Goal: Check status: Check status

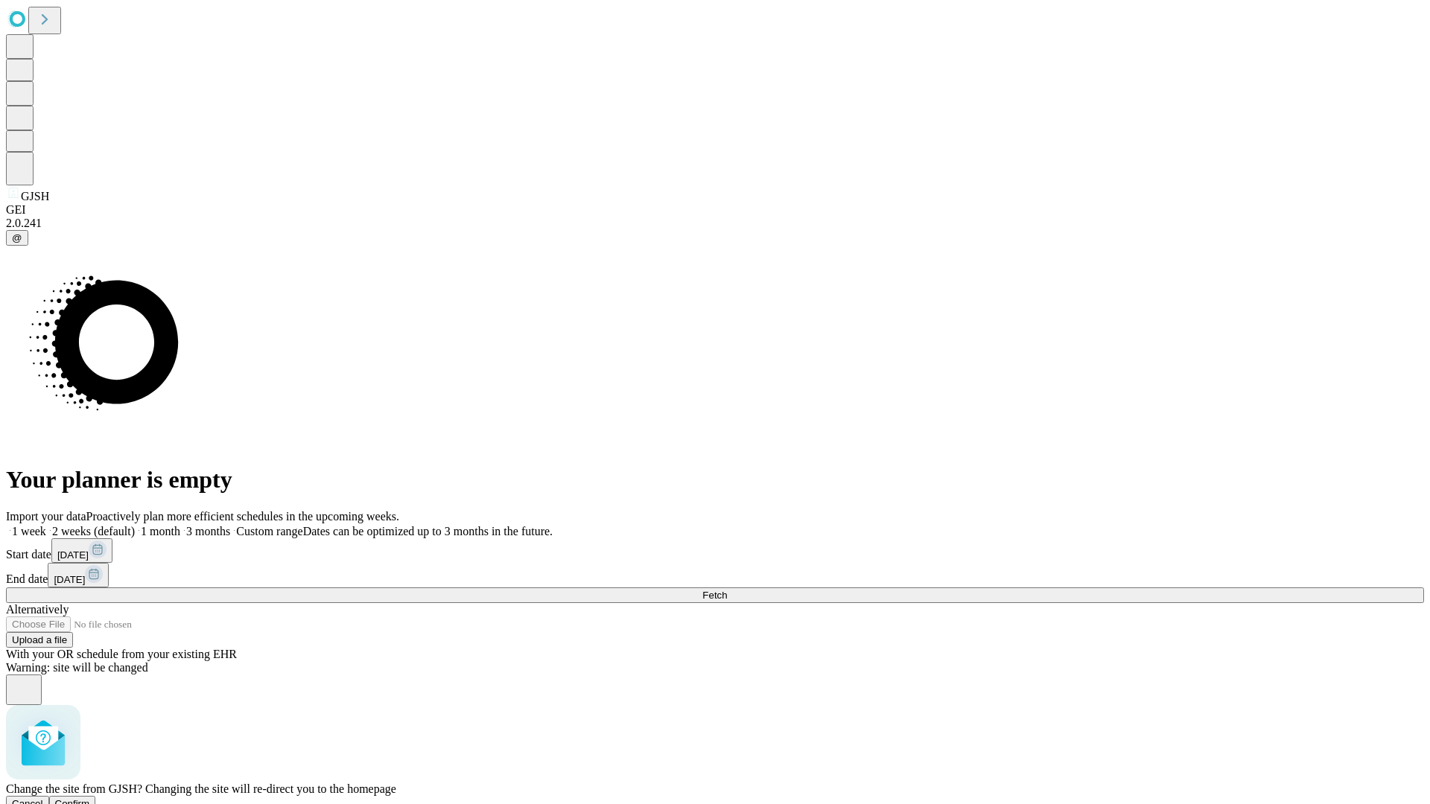
click at [90, 798] on span "Confirm" at bounding box center [72, 803] width 35 height 11
click at [135, 525] on label "2 weeks (default)" at bounding box center [90, 531] width 89 height 13
click at [727, 590] on span "Fetch" at bounding box center [714, 595] width 25 height 11
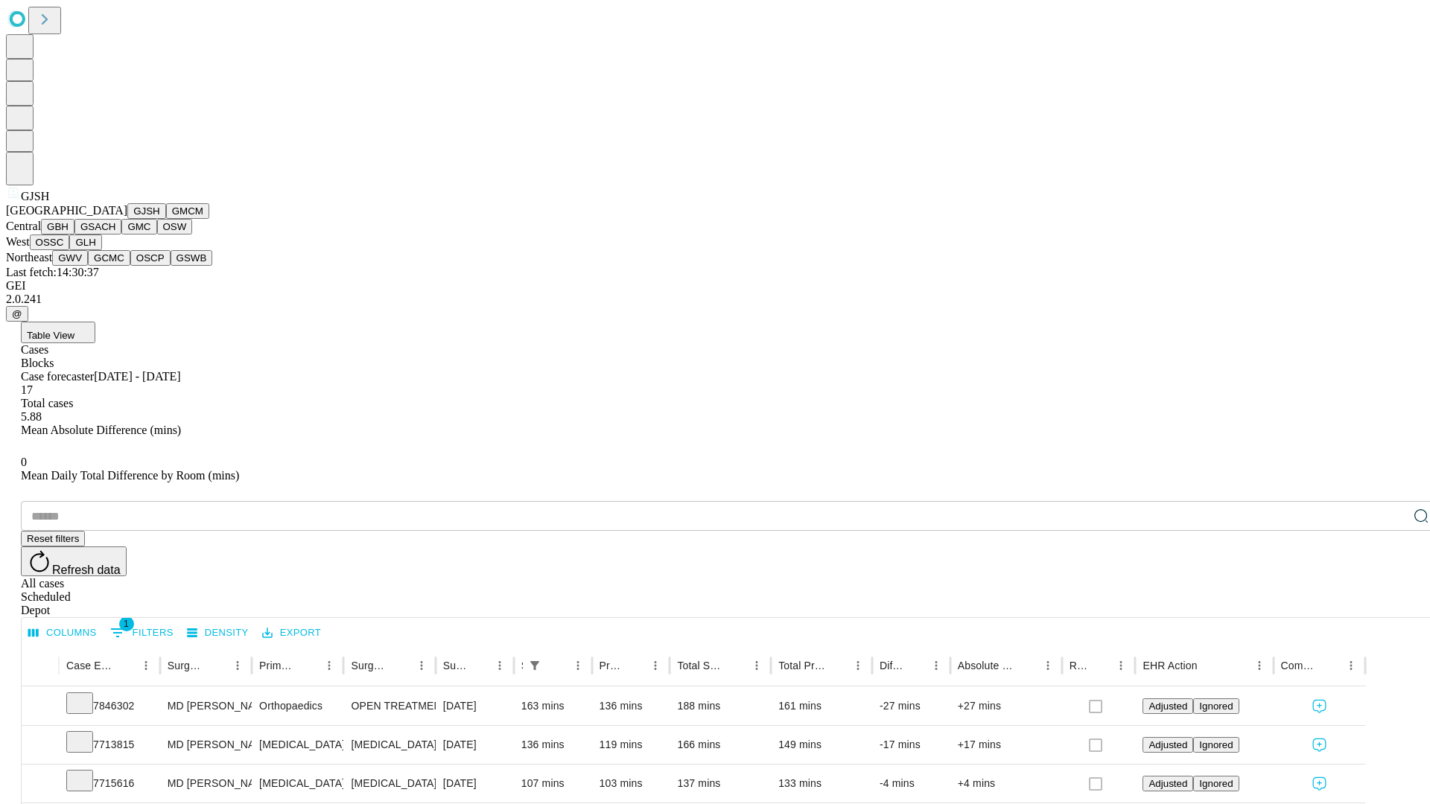
click at [166, 219] on button "GMCM" at bounding box center [187, 211] width 43 height 16
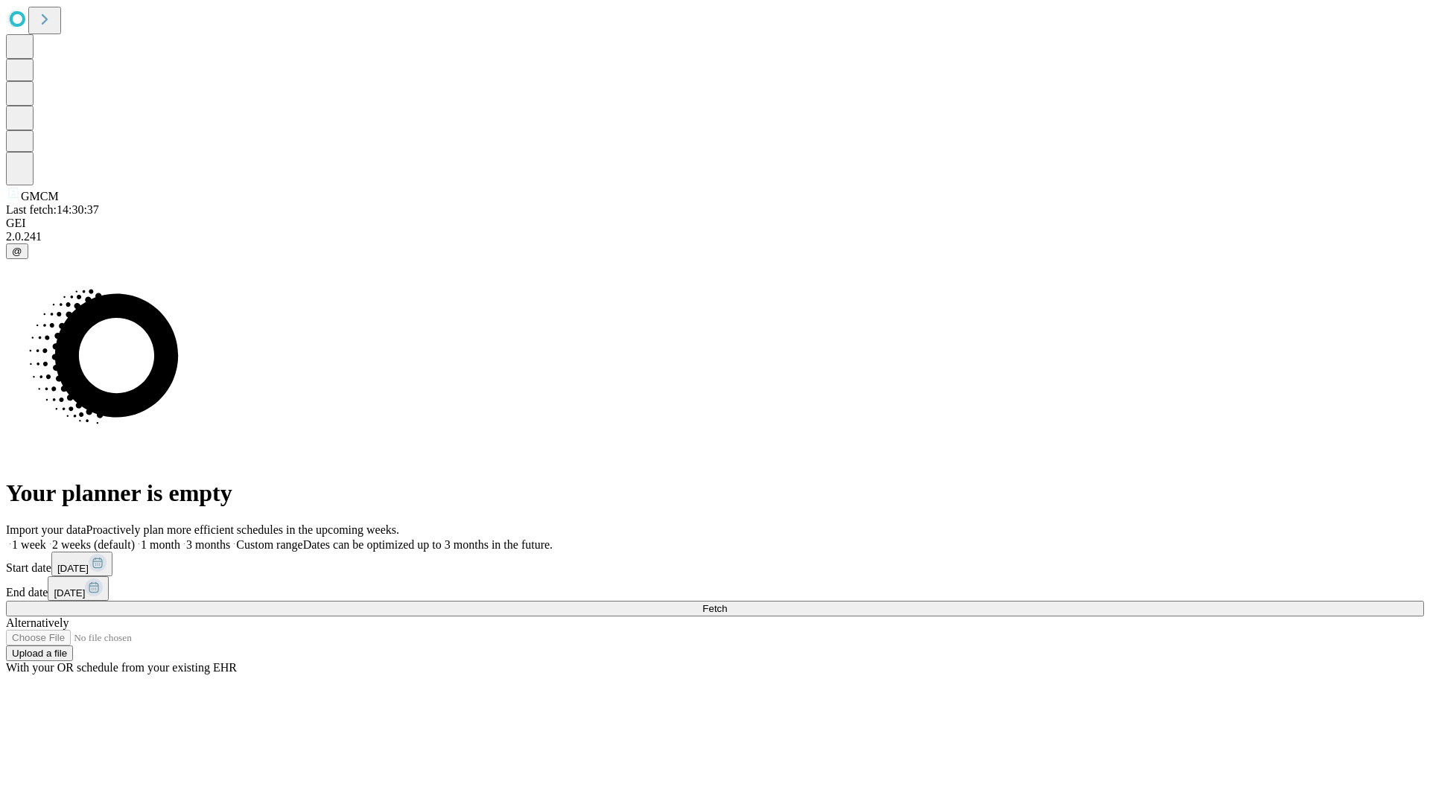
click at [135, 538] on label "2 weeks (default)" at bounding box center [90, 544] width 89 height 13
click at [727, 603] on span "Fetch" at bounding box center [714, 608] width 25 height 11
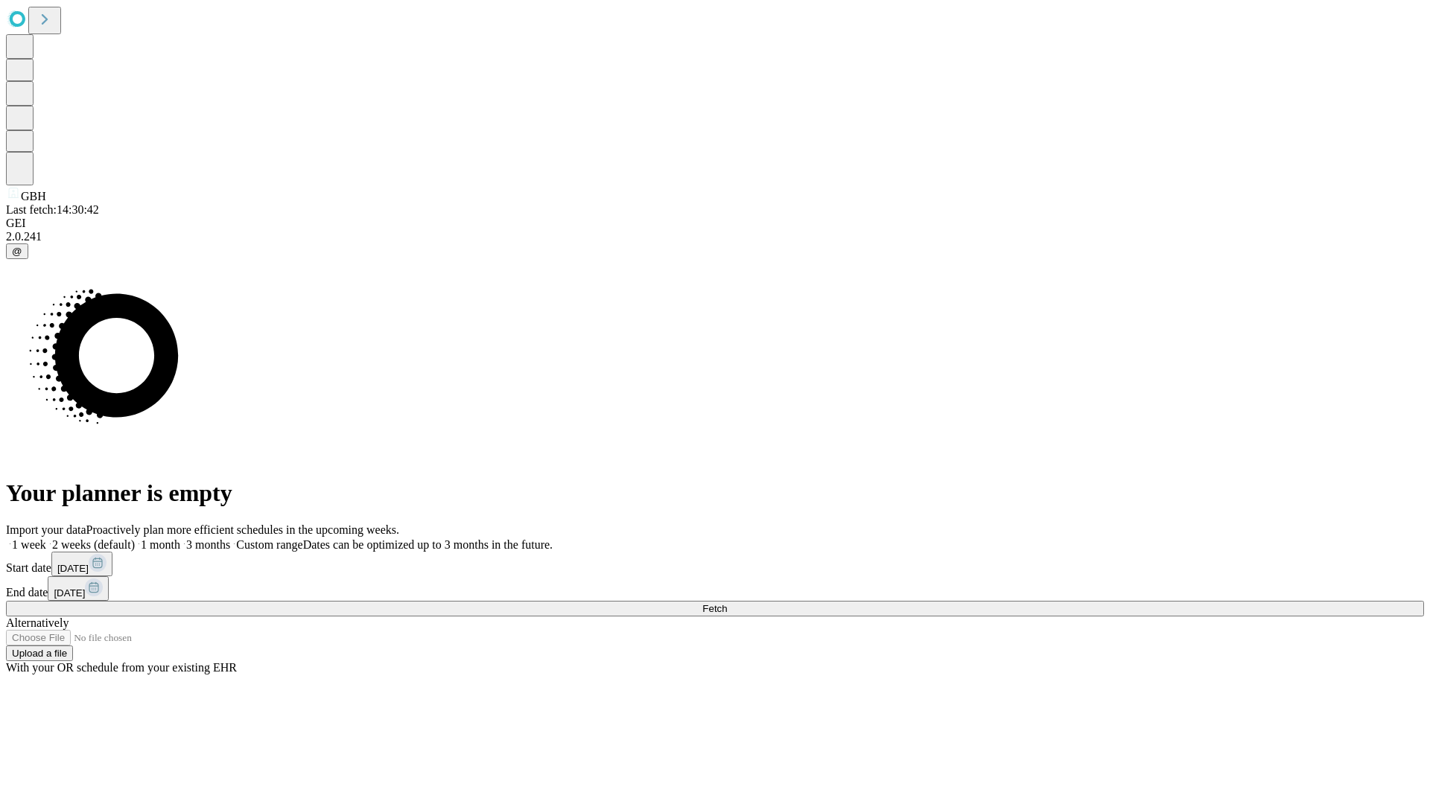
click at [727, 603] on span "Fetch" at bounding box center [714, 608] width 25 height 11
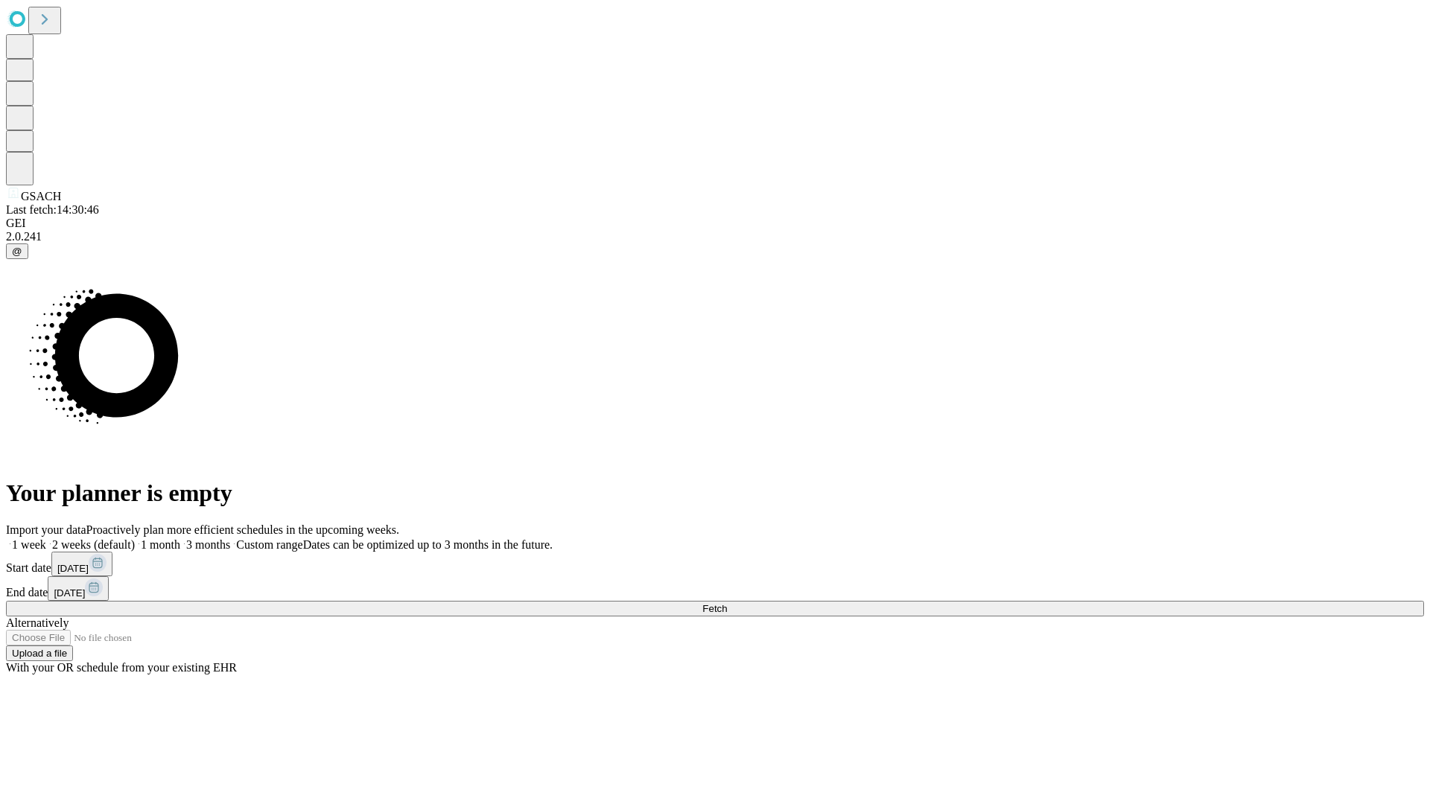
click at [135, 538] on label "2 weeks (default)" at bounding box center [90, 544] width 89 height 13
click at [727, 603] on span "Fetch" at bounding box center [714, 608] width 25 height 11
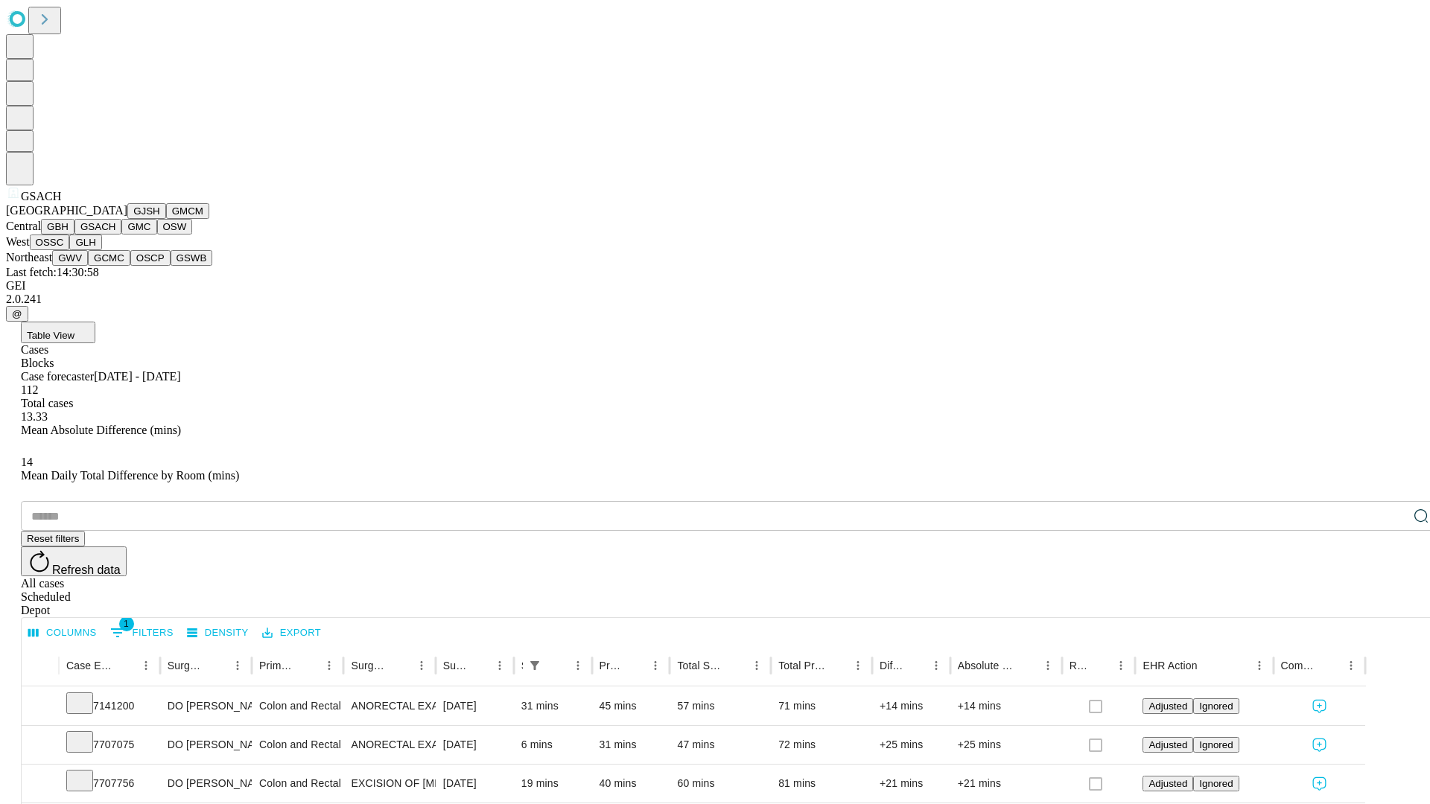
click at [121, 235] on button "GMC" at bounding box center [138, 227] width 35 height 16
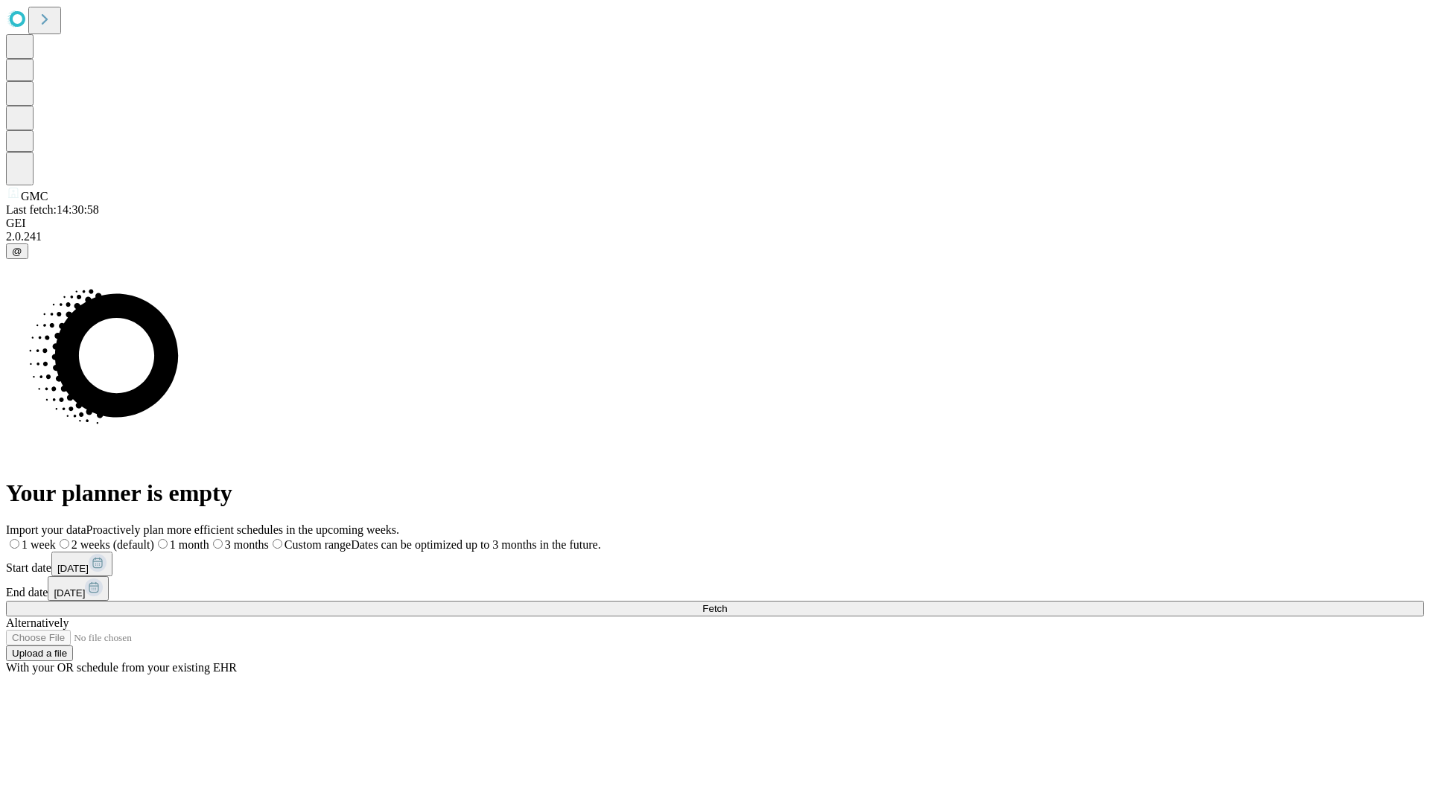
click at [154, 538] on label "2 weeks (default)" at bounding box center [105, 544] width 98 height 13
click at [727, 603] on span "Fetch" at bounding box center [714, 608] width 25 height 11
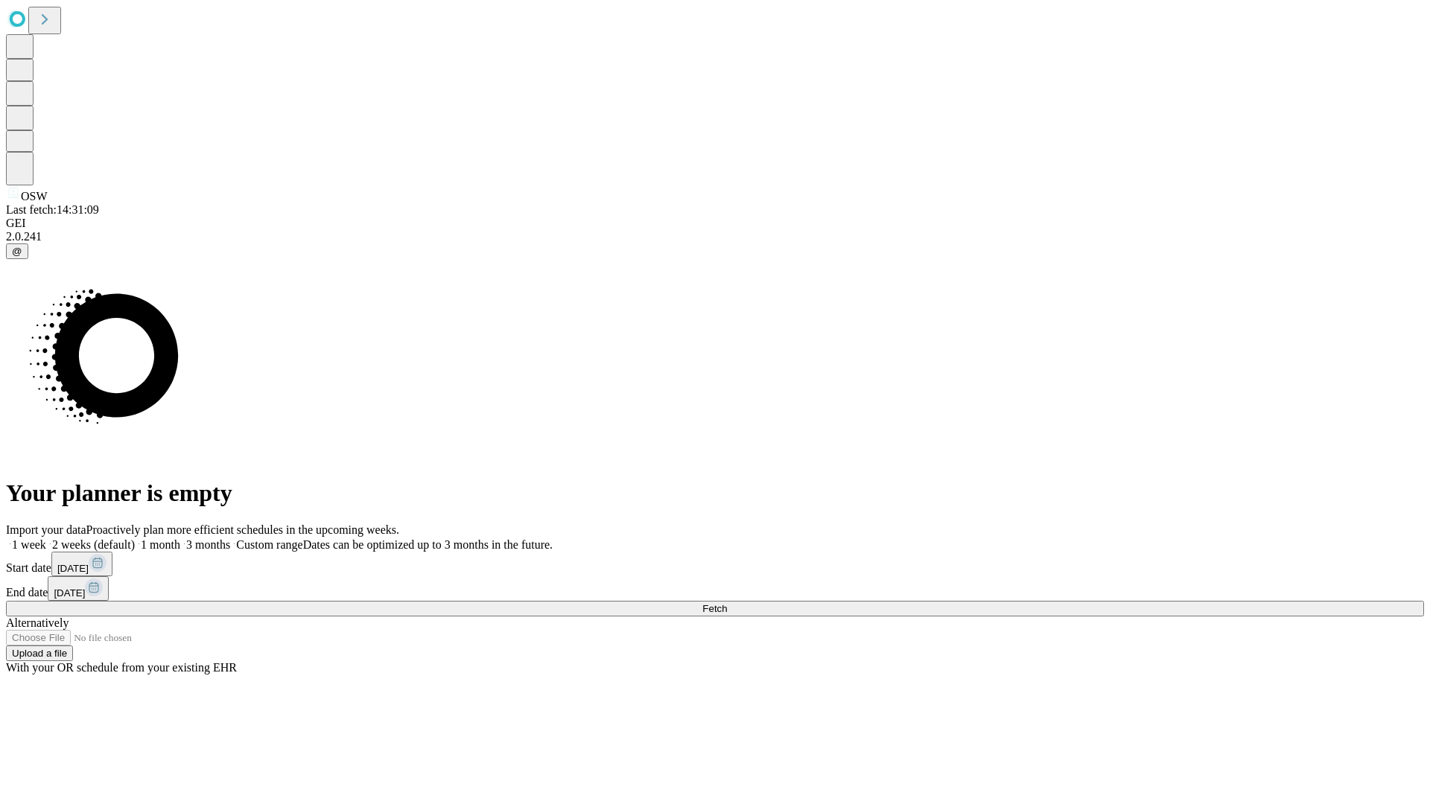
click at [135, 538] on label "2 weeks (default)" at bounding box center [90, 544] width 89 height 13
click at [727, 603] on span "Fetch" at bounding box center [714, 608] width 25 height 11
click at [135, 538] on label "2 weeks (default)" at bounding box center [90, 544] width 89 height 13
click at [727, 603] on span "Fetch" at bounding box center [714, 608] width 25 height 11
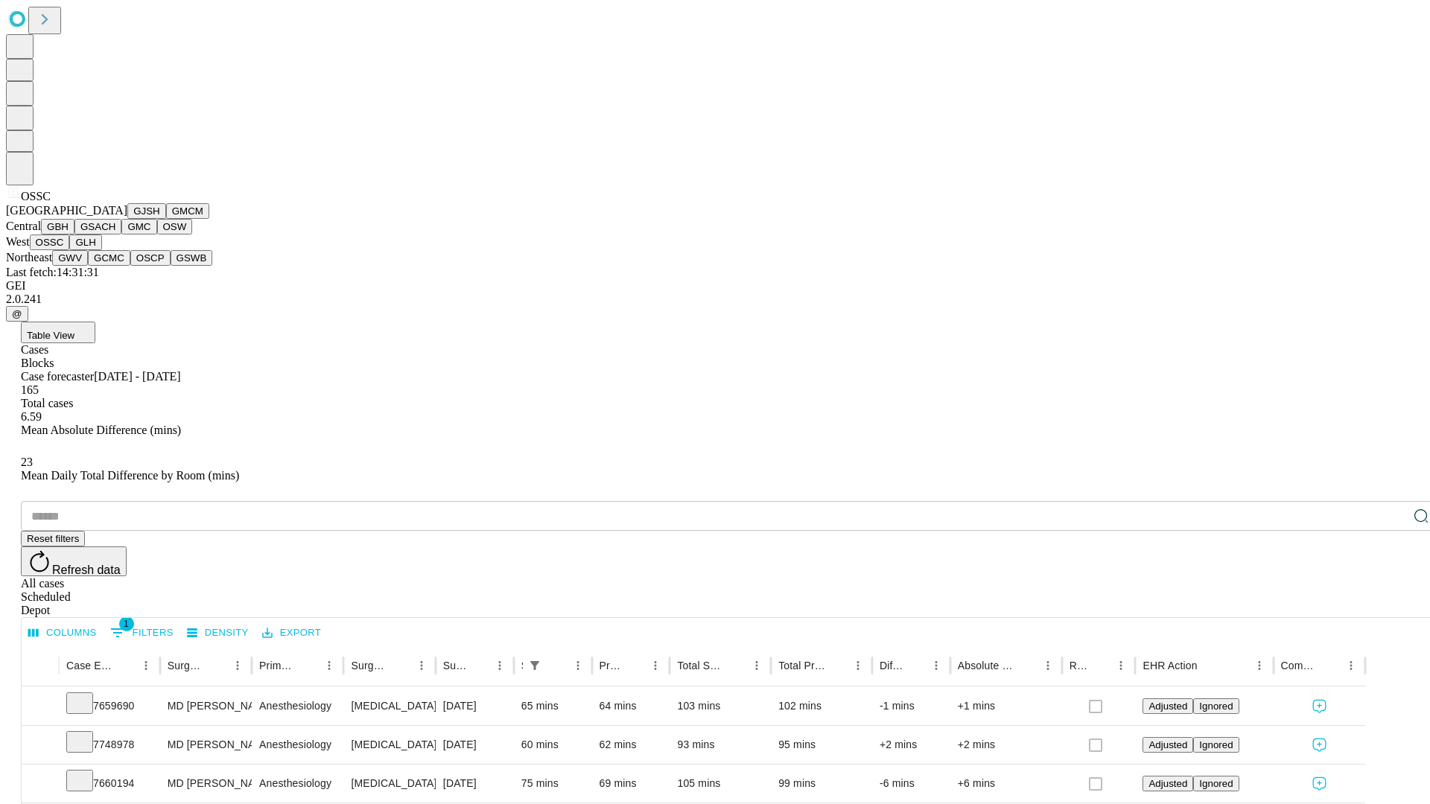
click at [101, 250] on button "GLH" at bounding box center [85, 243] width 32 height 16
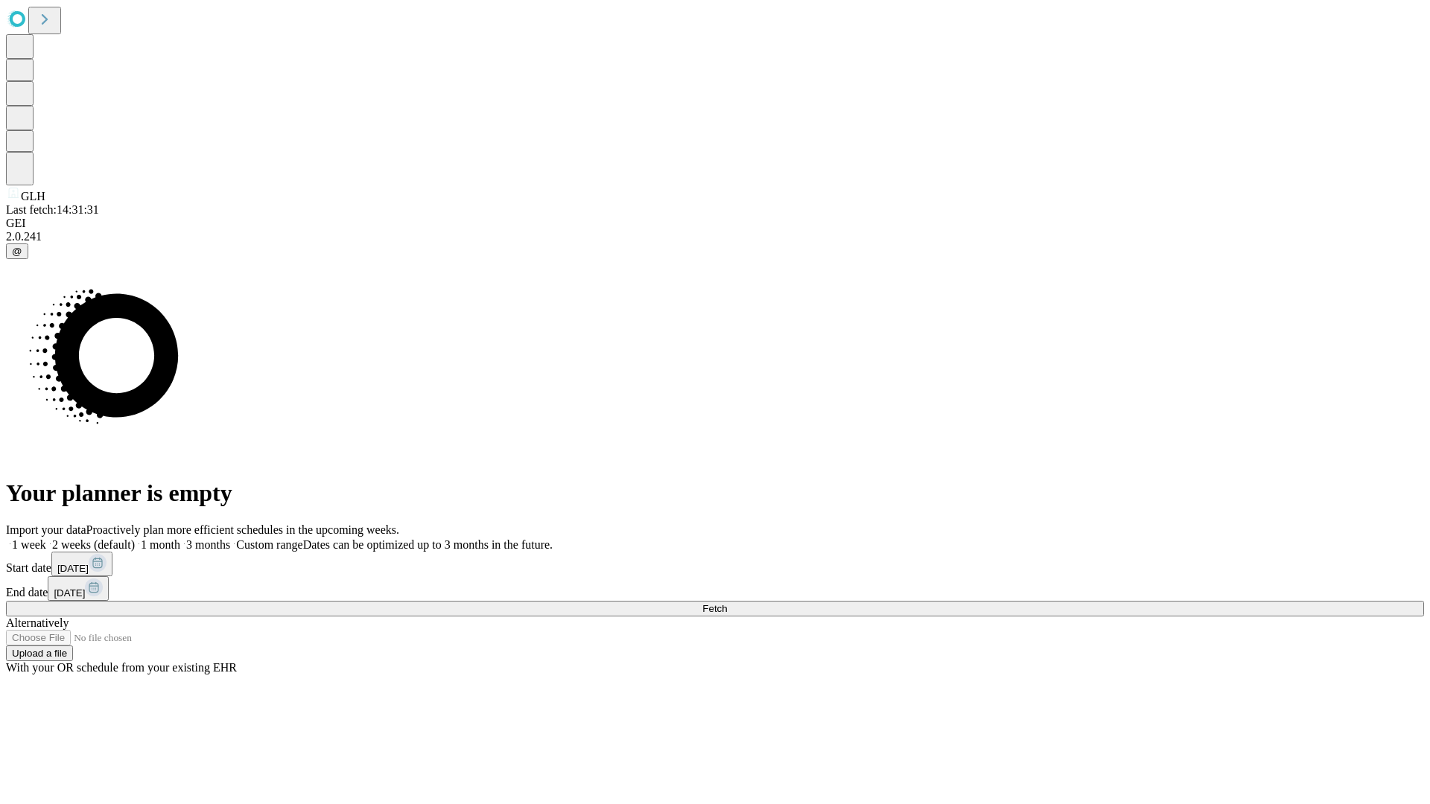
click at [135, 538] on label "2 weeks (default)" at bounding box center [90, 544] width 89 height 13
click at [727, 603] on span "Fetch" at bounding box center [714, 608] width 25 height 11
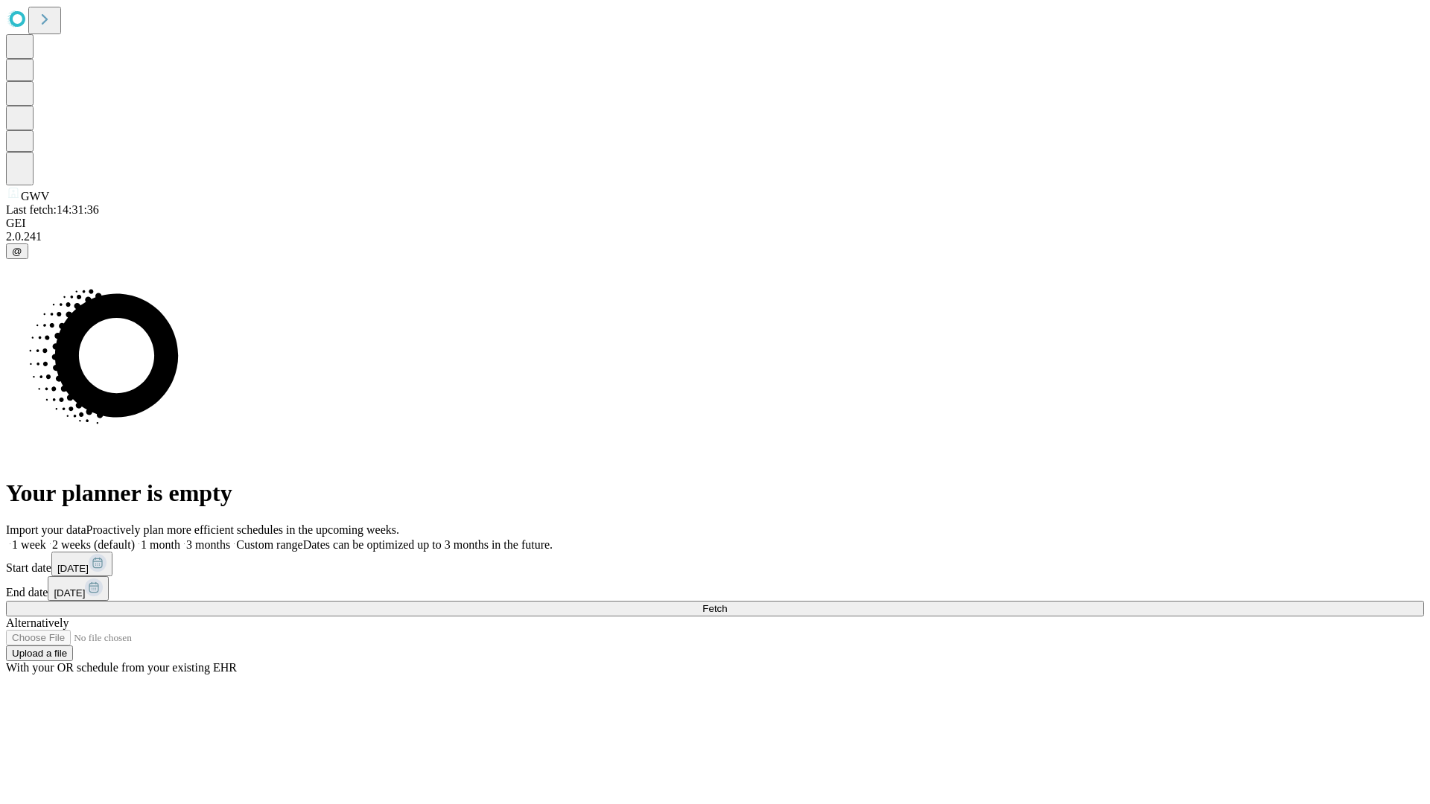
click at [135, 538] on label "2 weeks (default)" at bounding box center [90, 544] width 89 height 13
click at [727, 603] on span "Fetch" at bounding box center [714, 608] width 25 height 11
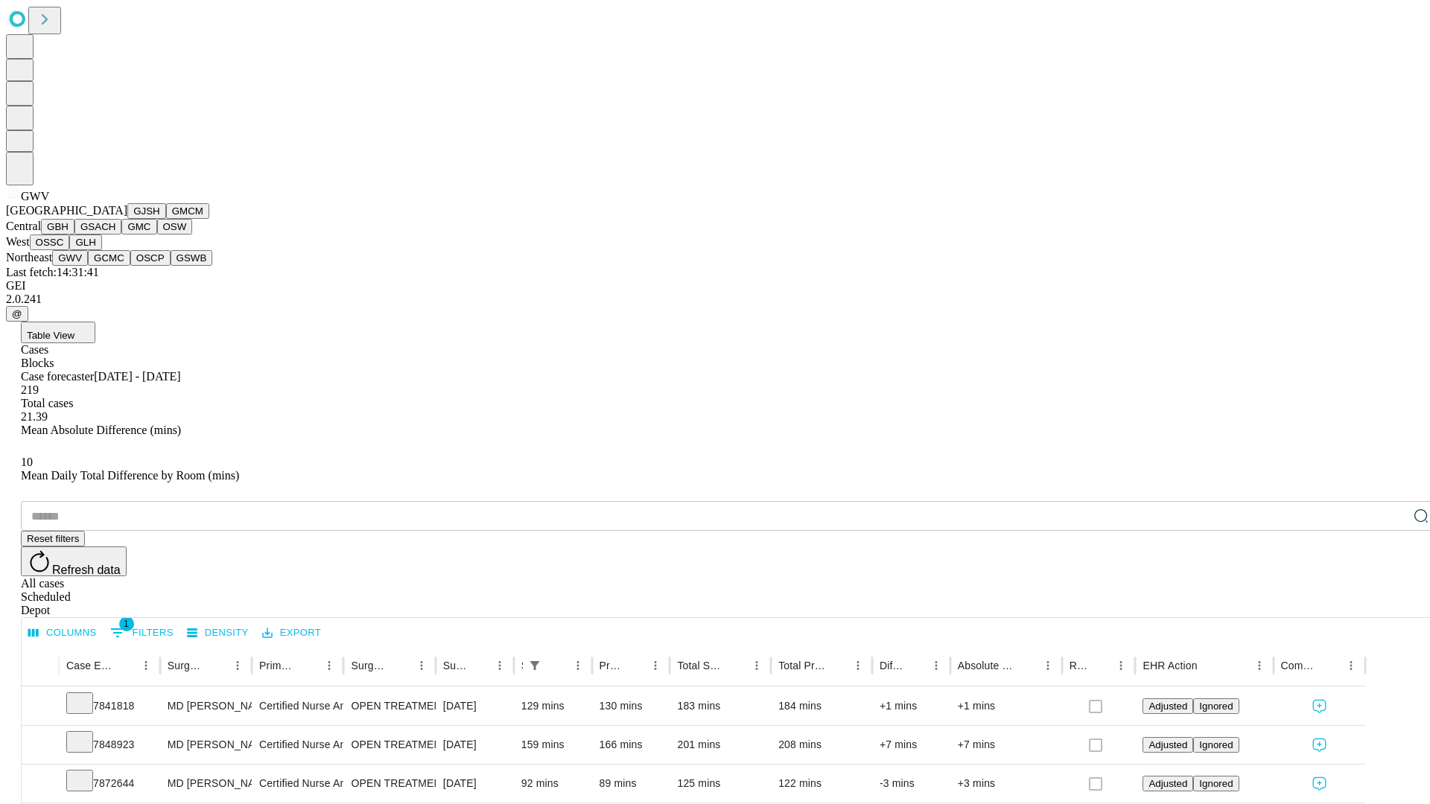
click at [115, 266] on button "GCMC" at bounding box center [109, 258] width 42 height 16
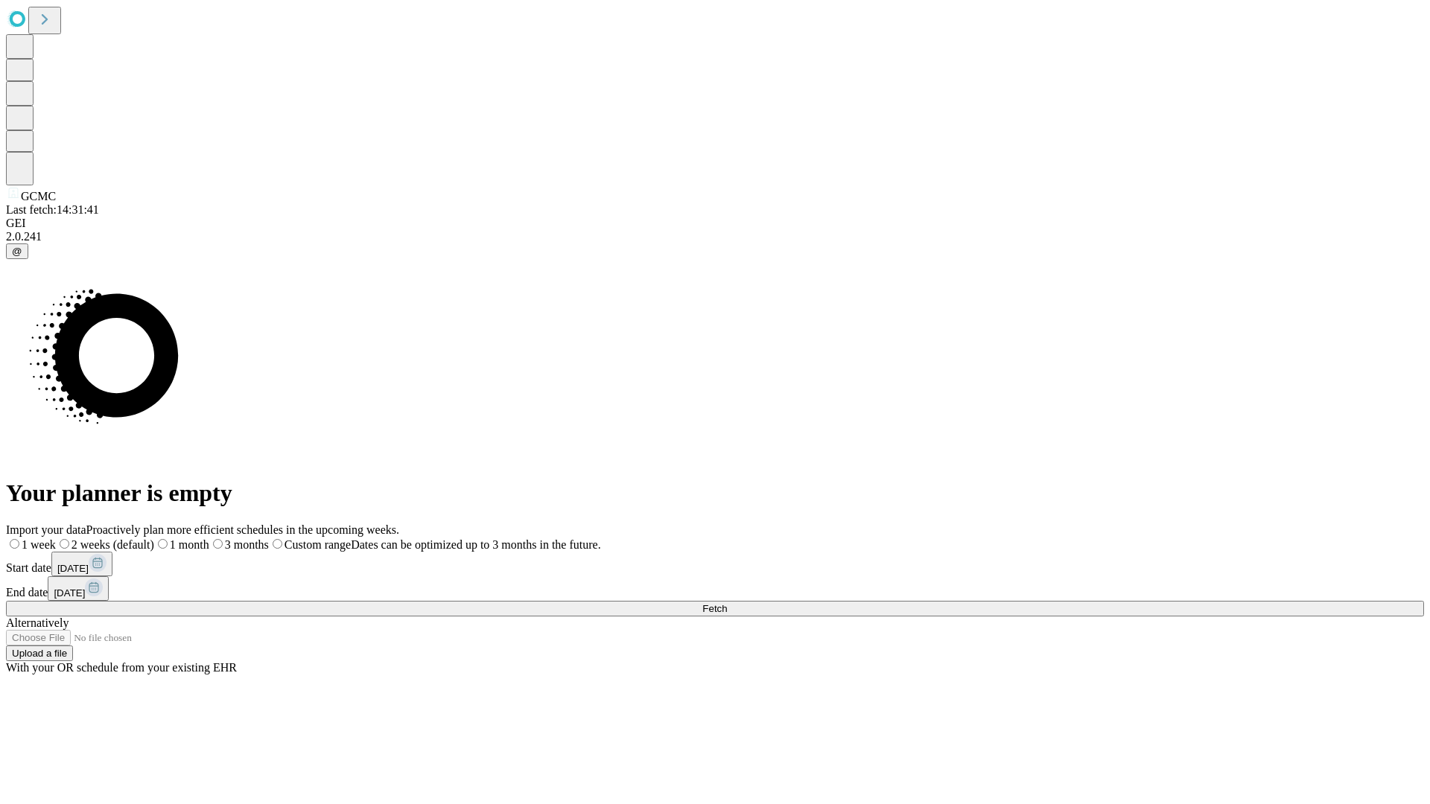
click at [154, 538] on label "2 weeks (default)" at bounding box center [105, 544] width 98 height 13
click at [727, 603] on span "Fetch" at bounding box center [714, 608] width 25 height 11
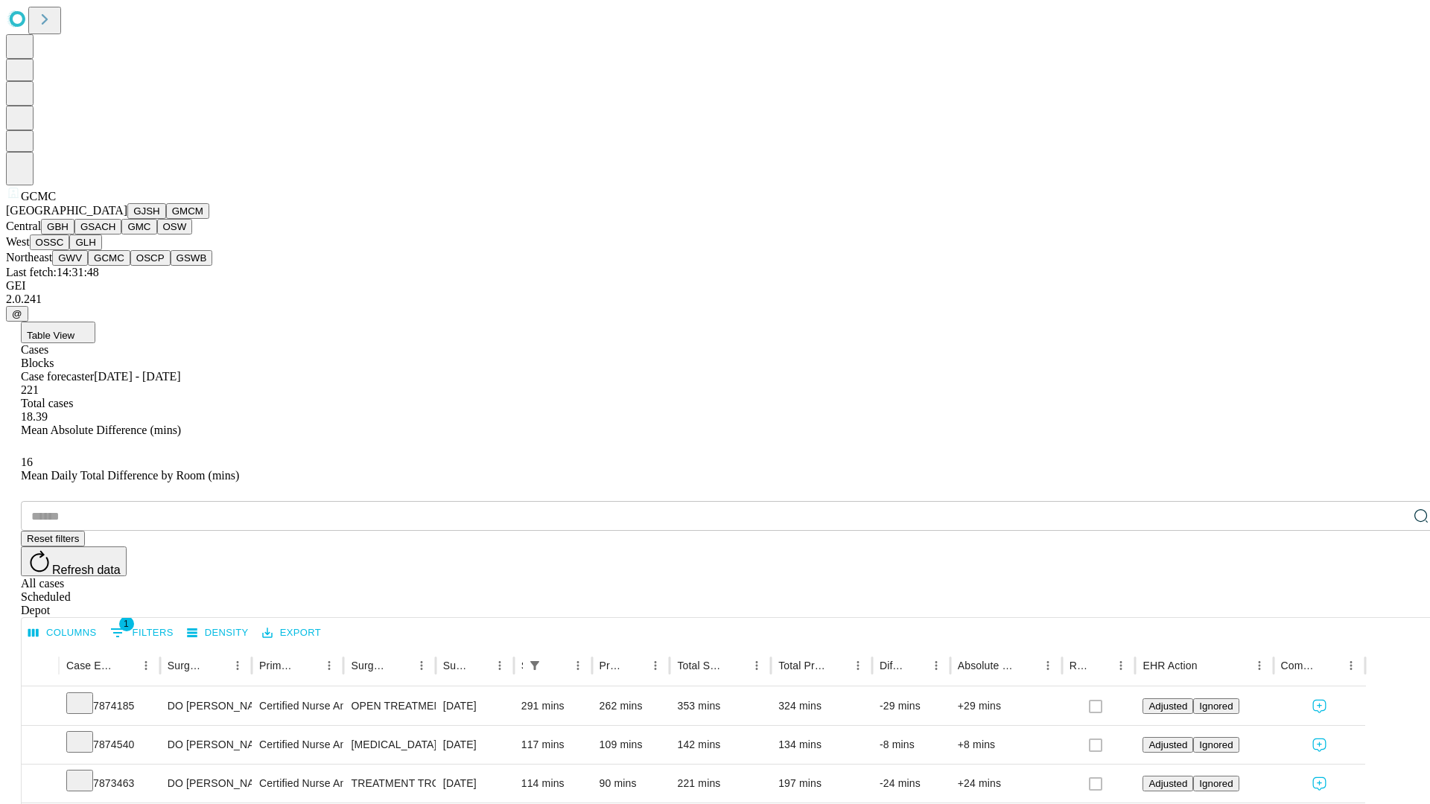
click at [130, 266] on button "OSCP" at bounding box center [150, 258] width 40 height 16
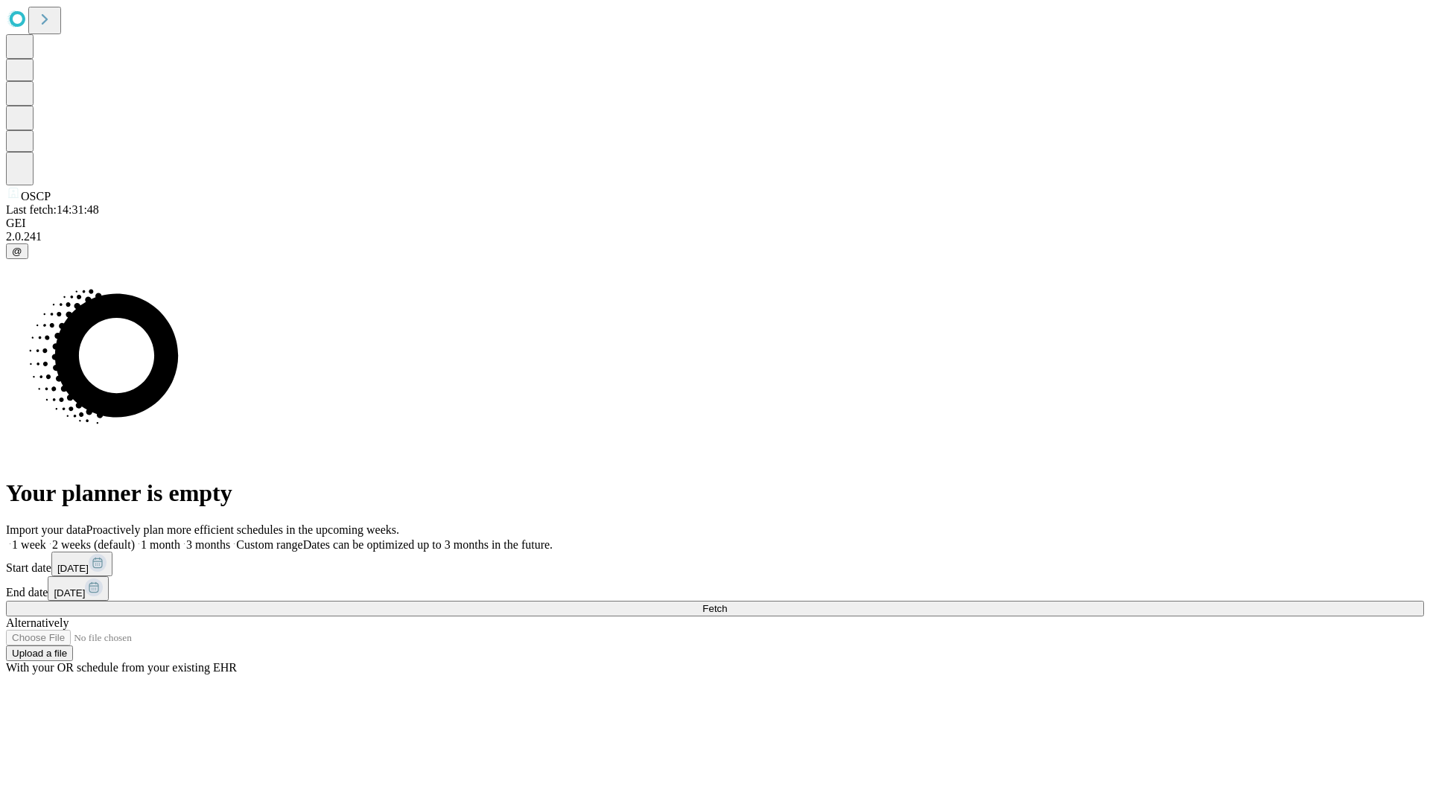
click at [135, 538] on label "2 weeks (default)" at bounding box center [90, 544] width 89 height 13
click at [727, 603] on span "Fetch" at bounding box center [714, 608] width 25 height 11
